Goal: Task Accomplishment & Management: Manage account settings

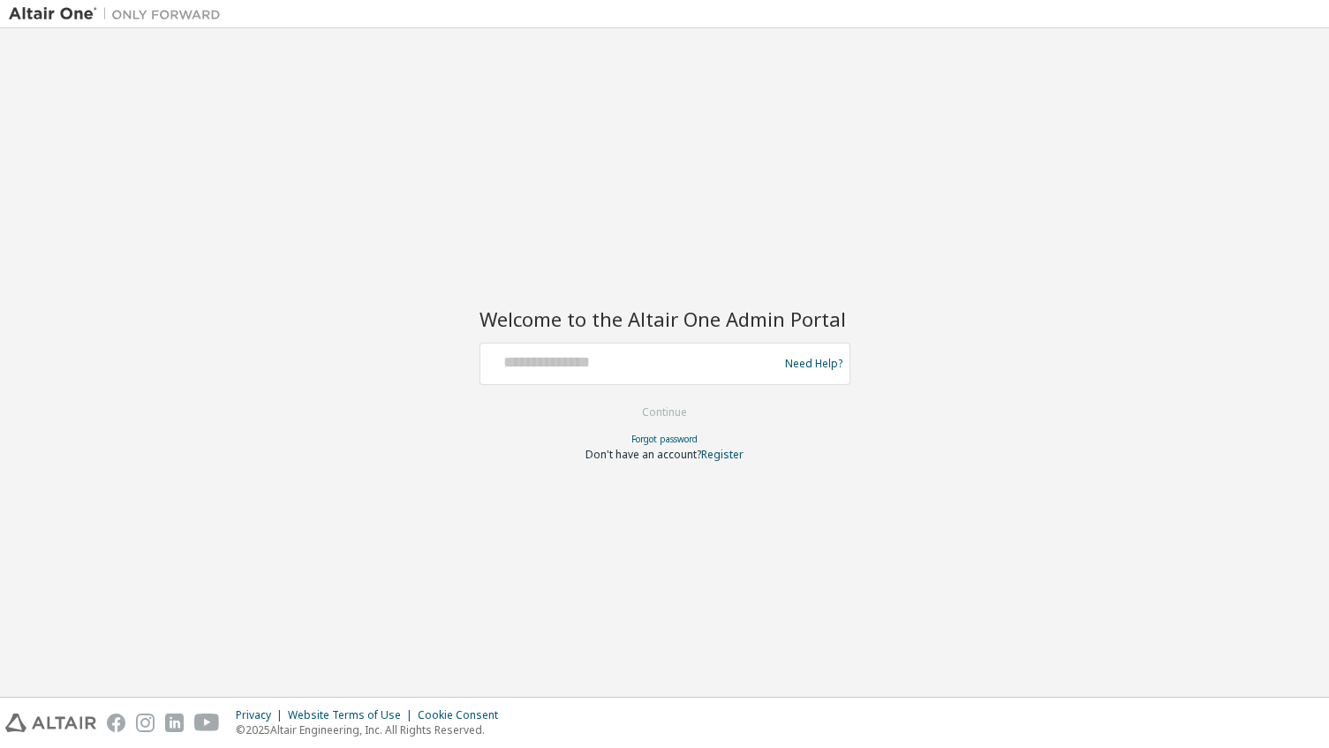
click at [774, 484] on div "Welcome to the Altair One Admin Portal Need Help? Please make sure that you pro…" at bounding box center [664, 362] width 1311 height 651
click at [704, 366] on input "text" at bounding box center [631, 360] width 289 height 26
type input "**********"
click at [677, 412] on button "Continue" at bounding box center [664, 412] width 82 height 26
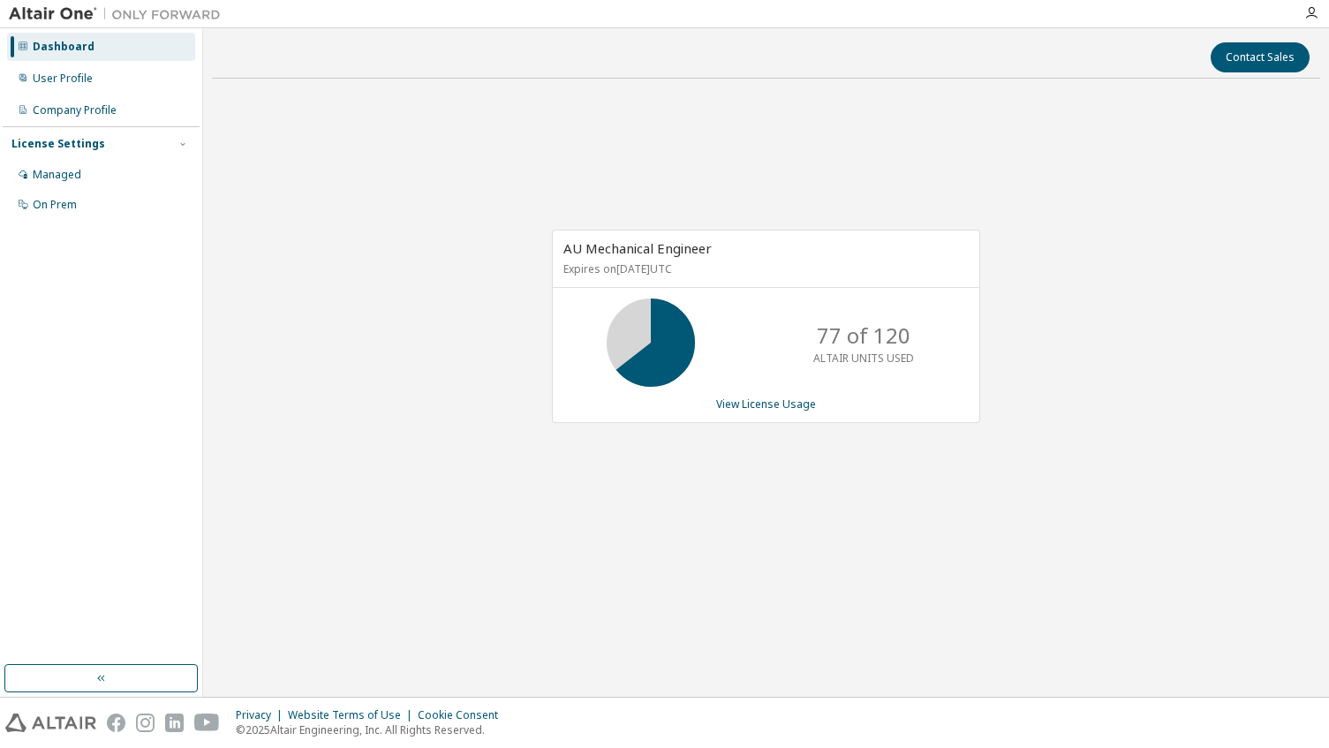
drag, startPoint x: 223, startPoint y: 495, endPoint x: 185, endPoint y: 503, distance: 39.0
click at [209, 500] on div "Contact Sales AU Mechanical Engineer Expires on [DATE] UTC 77 of 120 ALTAIR UNI…" at bounding box center [766, 362] width 1126 height 668
